Goal: Task Accomplishment & Management: Use online tool/utility

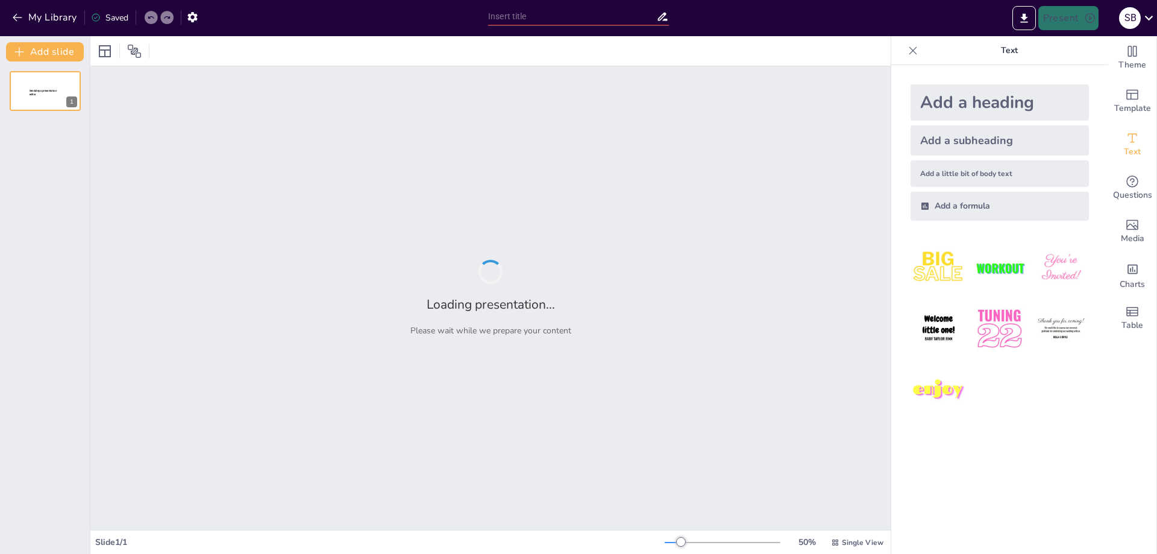
type input "Gaya Etnik dan Elegan: Riasan Pengantin Adat dari Sabang sampai Merauke"
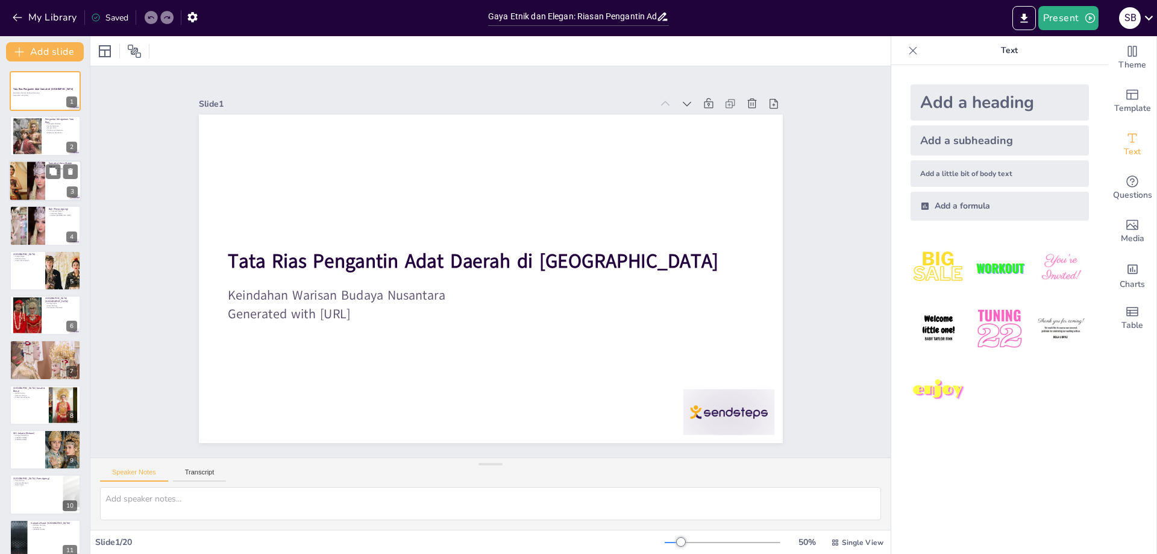
click at [32, 166] on div at bounding box center [27, 180] width 65 height 41
type textarea "Ciri khas riasan wajah dan aksesoris kepala sangat penting dalam menciptakan pe…"
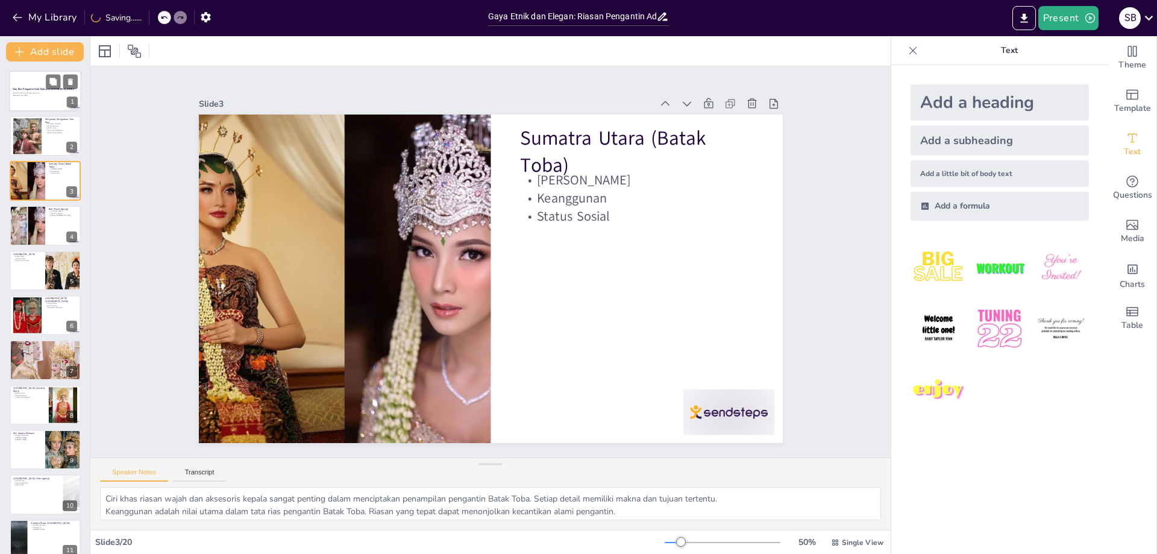
click at [33, 86] on div at bounding box center [45, 90] width 72 height 41
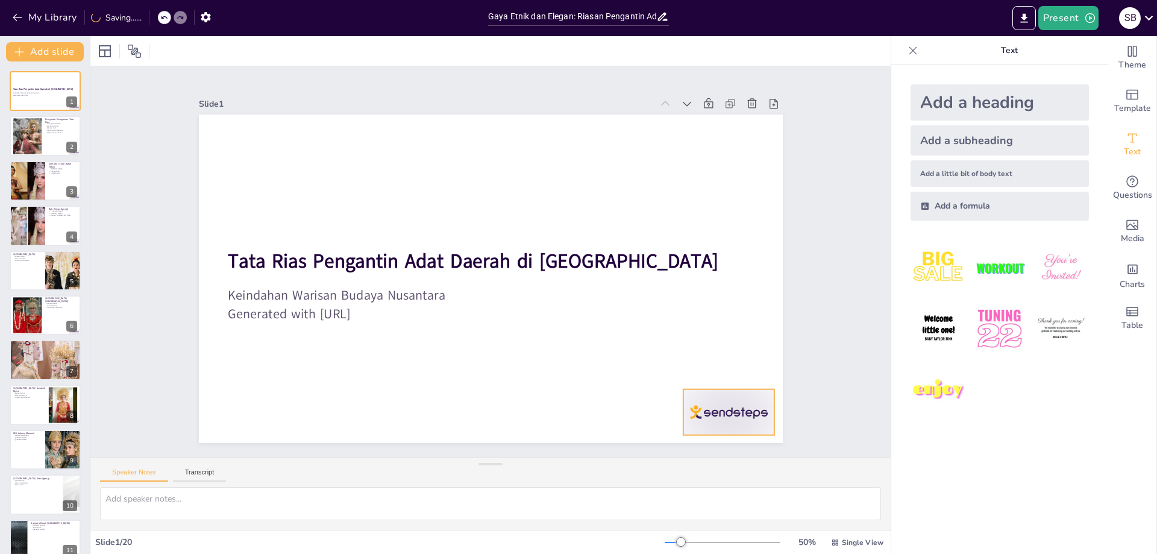
click at [672, 468] on div at bounding box center [622, 510] width 102 height 85
click at [682, 449] on icon at bounding box center [675, 456] width 14 height 15
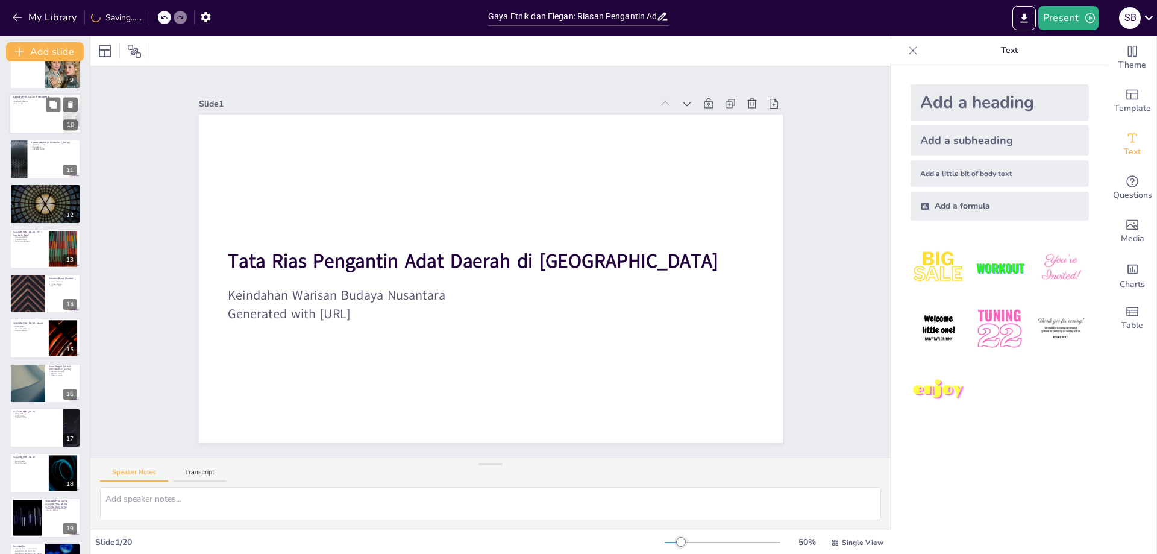
scroll to position [419, 0]
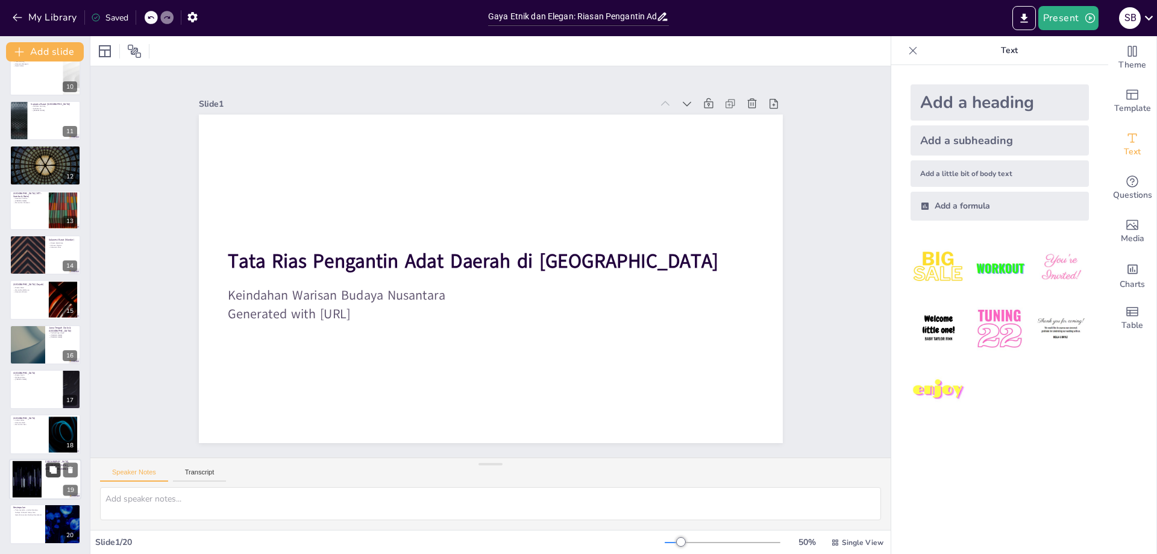
click at [48, 474] on button at bounding box center [53, 469] width 14 height 14
type textarea "Bedak putih adalah ciri khas dari riasan pengantin Madura, memberikan kesan yan…"
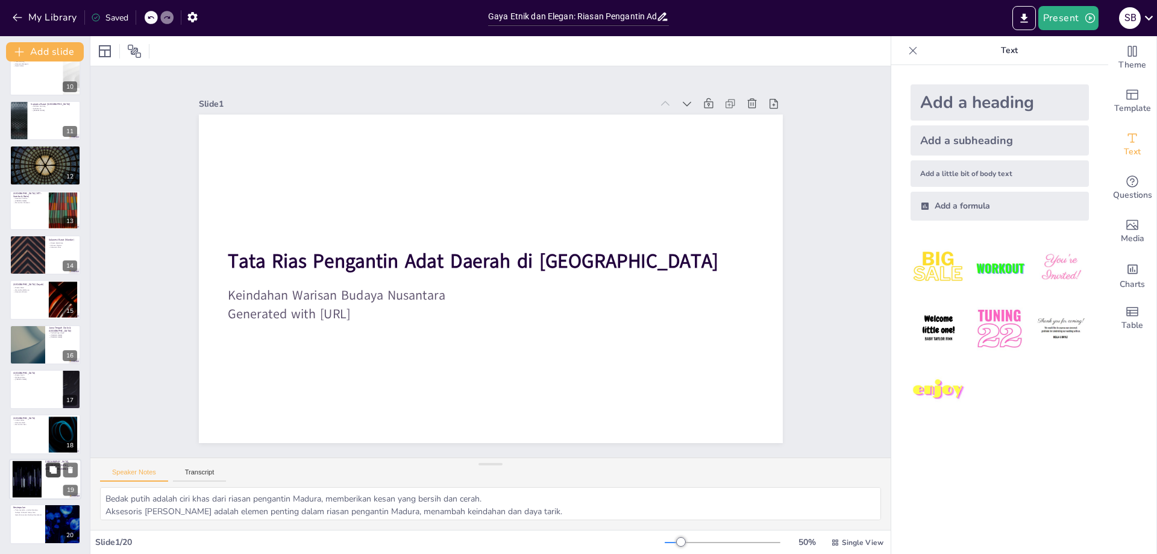
scroll to position [463, 0]
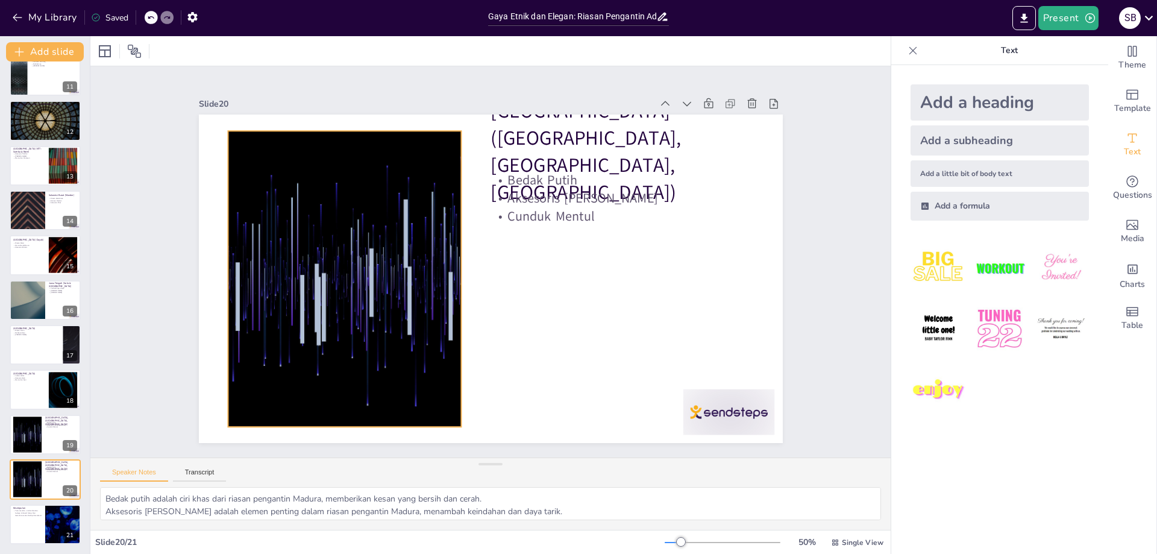
click at [313, 312] on div at bounding box center [344, 263] width 554 height 349
click at [457, 79] on icon at bounding box center [467, 69] width 20 height 20
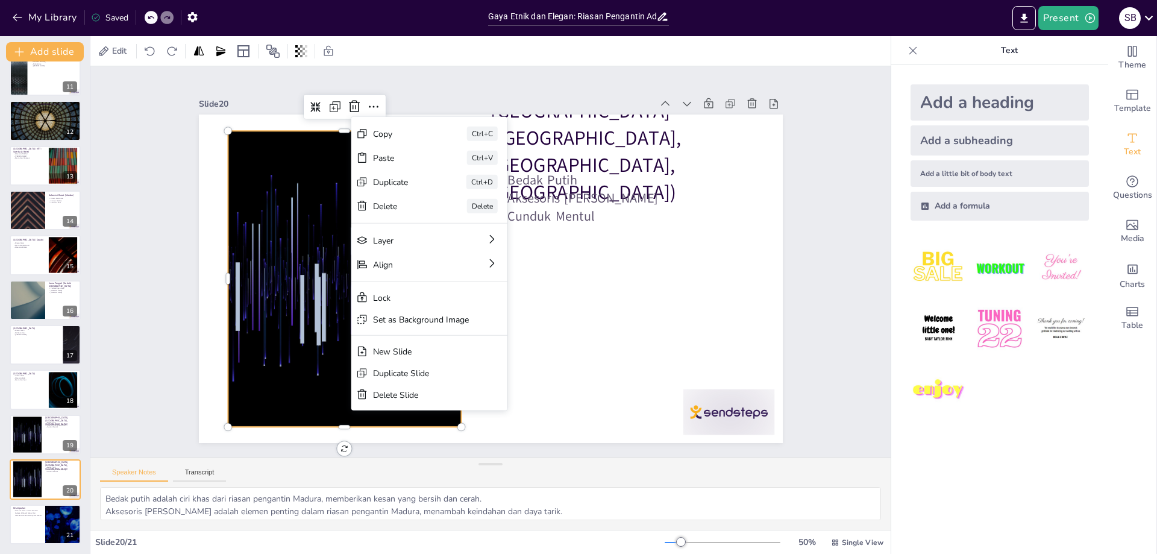
click at [832, 316] on div "Slide 1 Tata Rias Pengantin Adat Daerah di [GEOGRAPHIC_DATA] Keindahan Warisan …" at bounding box center [490, 262] width 877 height 787
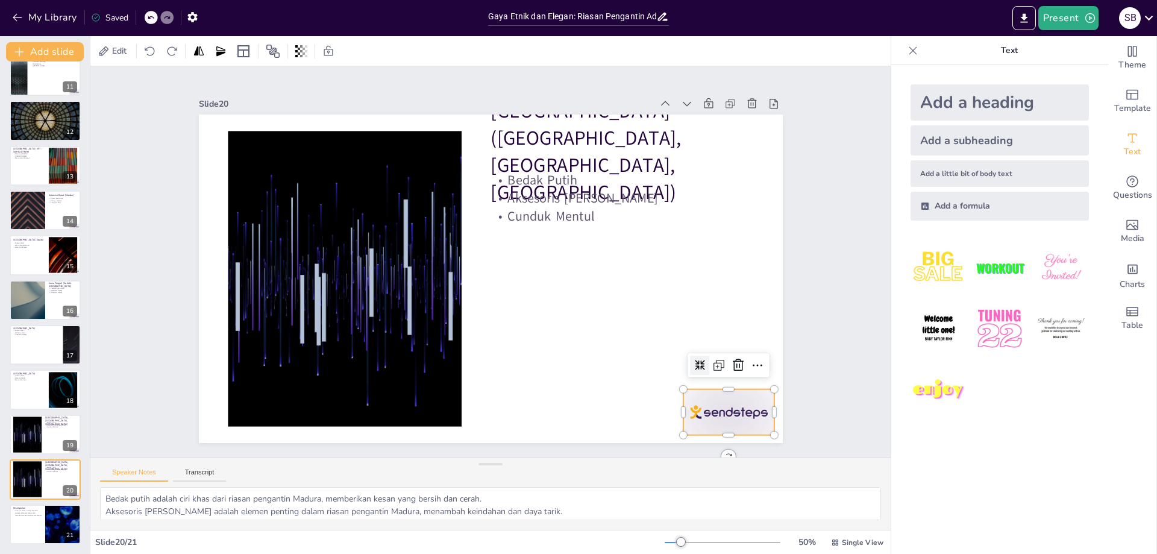
click at [645, 478] on div at bounding box center [595, 523] width 101 height 90
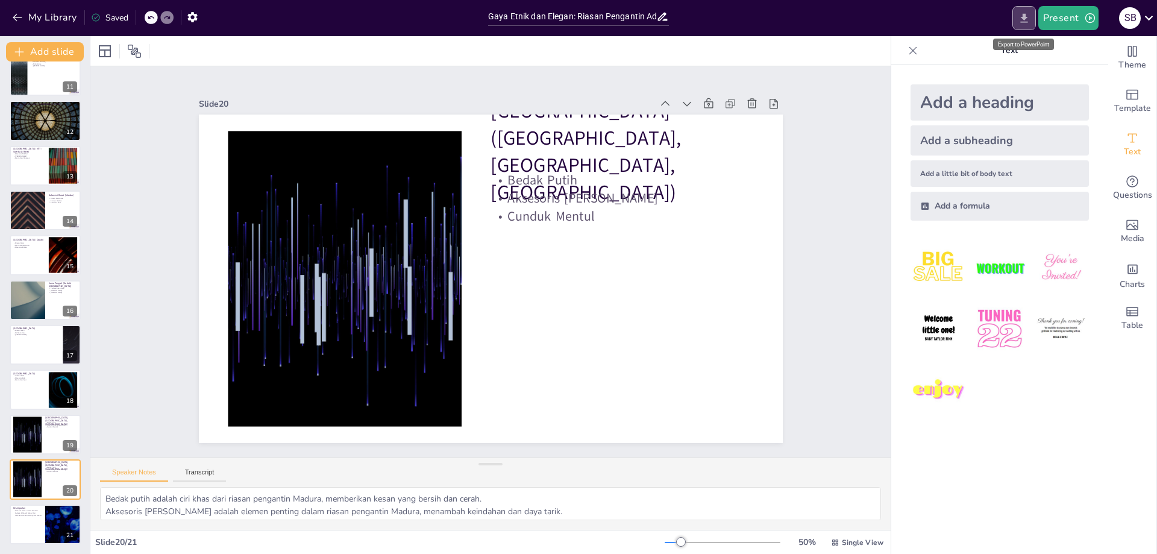
click at [1027, 25] on button "Export to PowerPoint" at bounding box center [1023, 18] width 23 height 24
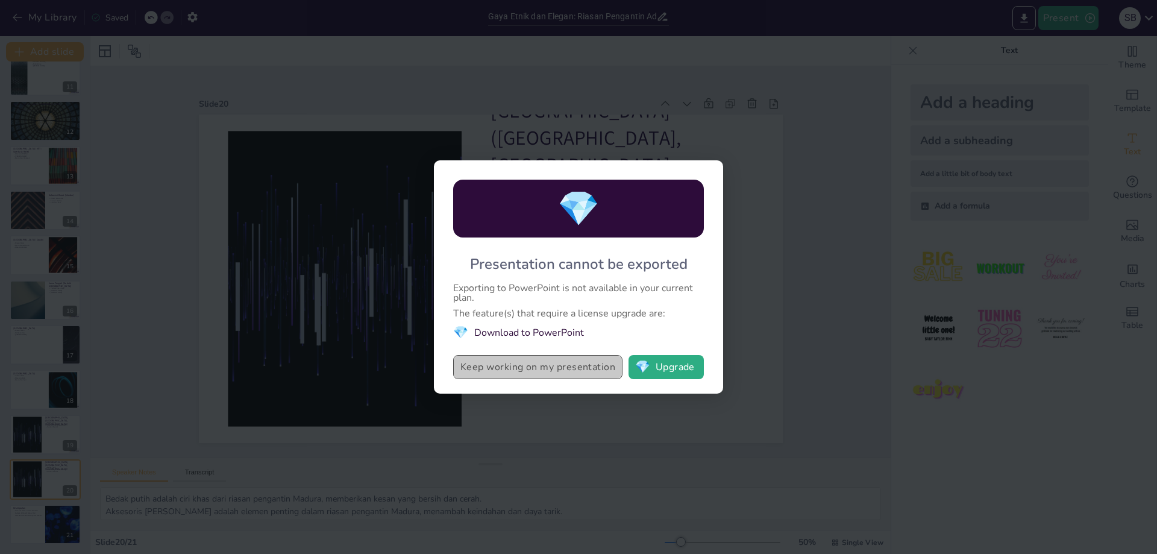
click at [549, 372] on button "Keep working on my presentation" at bounding box center [537, 367] width 169 height 24
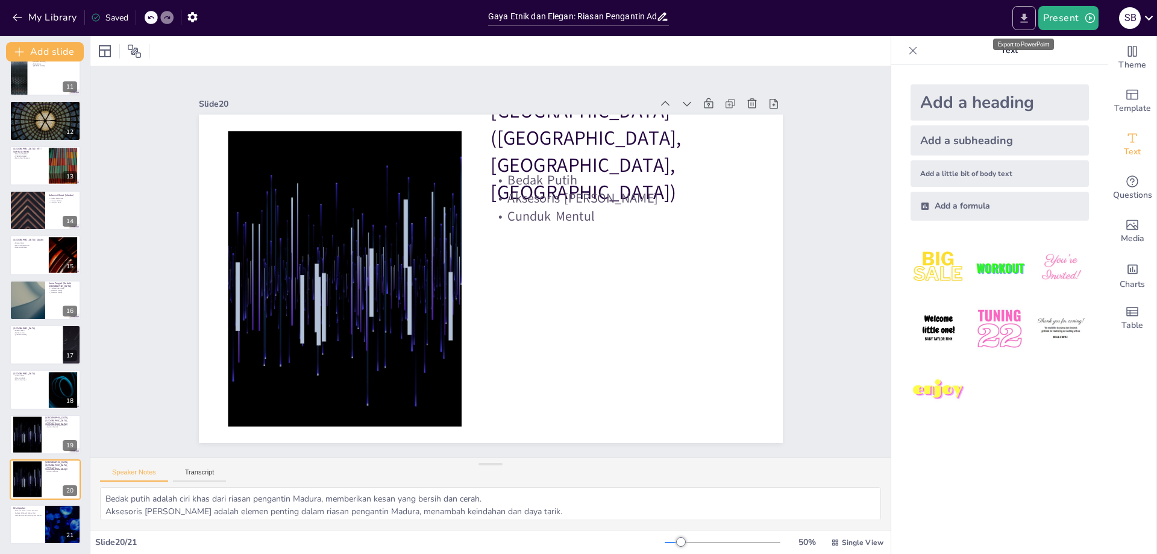
click at [1027, 24] on icon "Export to PowerPoint" at bounding box center [1024, 18] width 13 height 13
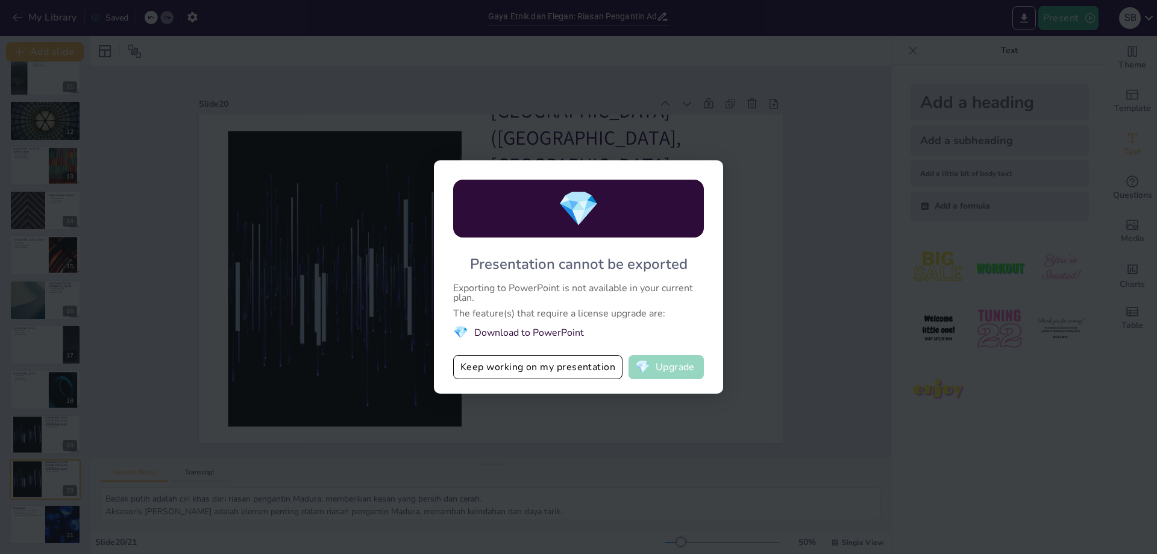
click at [660, 363] on button "💎 Upgrade" at bounding box center [665, 367] width 75 height 24
